Goal: Navigation & Orientation: Find specific page/section

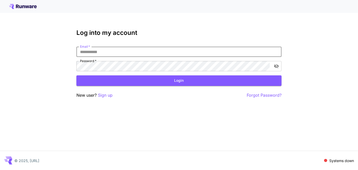
type input "**********"
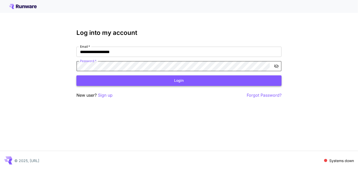
click at [171, 77] on button "Login" at bounding box center [178, 80] width 205 height 11
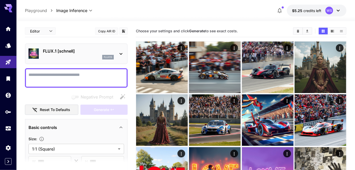
click at [338, 10] on icon at bounding box center [338, 10] width 6 height 6
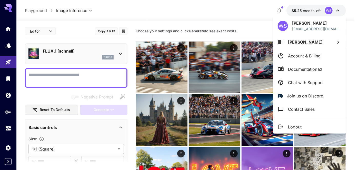
click at [298, 69] on span "Documentation" at bounding box center [305, 69] width 34 height 6
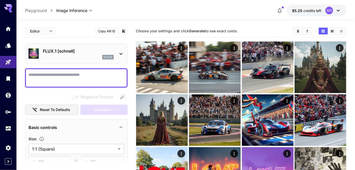
click at [338, 11] on icon at bounding box center [337, 11] width 3 height 2
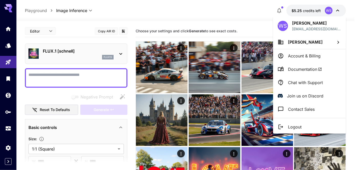
click at [220, 14] on div at bounding box center [179, 85] width 358 height 170
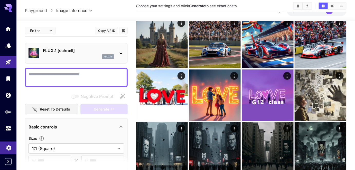
scroll to position [140, 0]
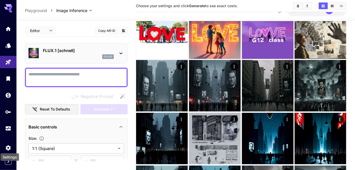
click at [7, 161] on div "Settings" at bounding box center [10, 156] width 20 height 12
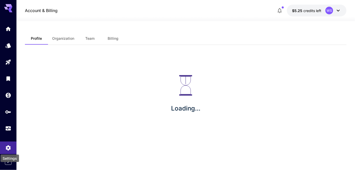
click at [7, 162] on div "Settings" at bounding box center [10, 157] width 20 height 12
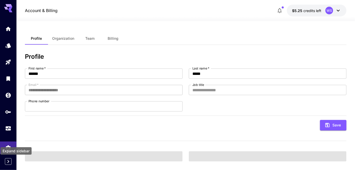
click at [7, 164] on icon "Expand sidebar" at bounding box center [8, 162] width 6 height 6
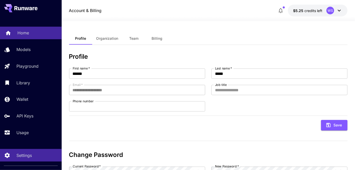
click at [25, 31] on p "Home" at bounding box center [23, 33] width 12 height 6
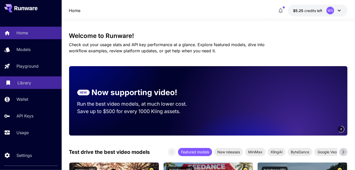
click at [18, 84] on p "Library" at bounding box center [24, 83] width 14 height 6
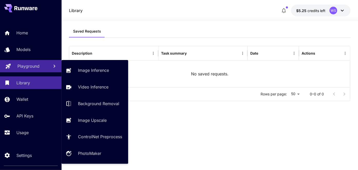
click at [29, 65] on p "Playground" at bounding box center [28, 66] width 22 height 6
